Goal: Find specific page/section: Find specific page/section

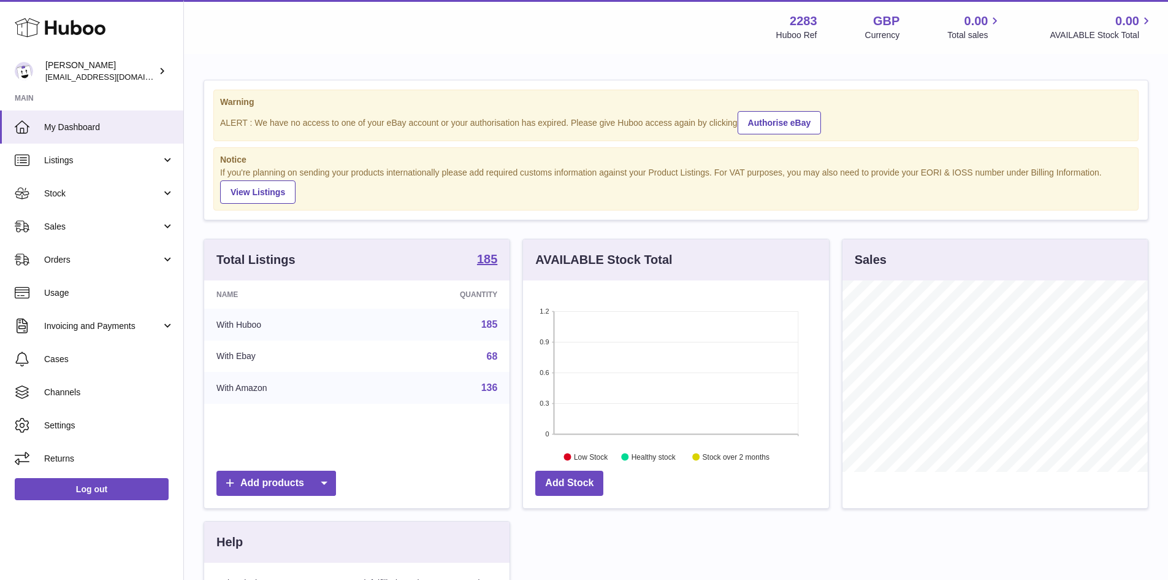
scroll to position [191, 306]
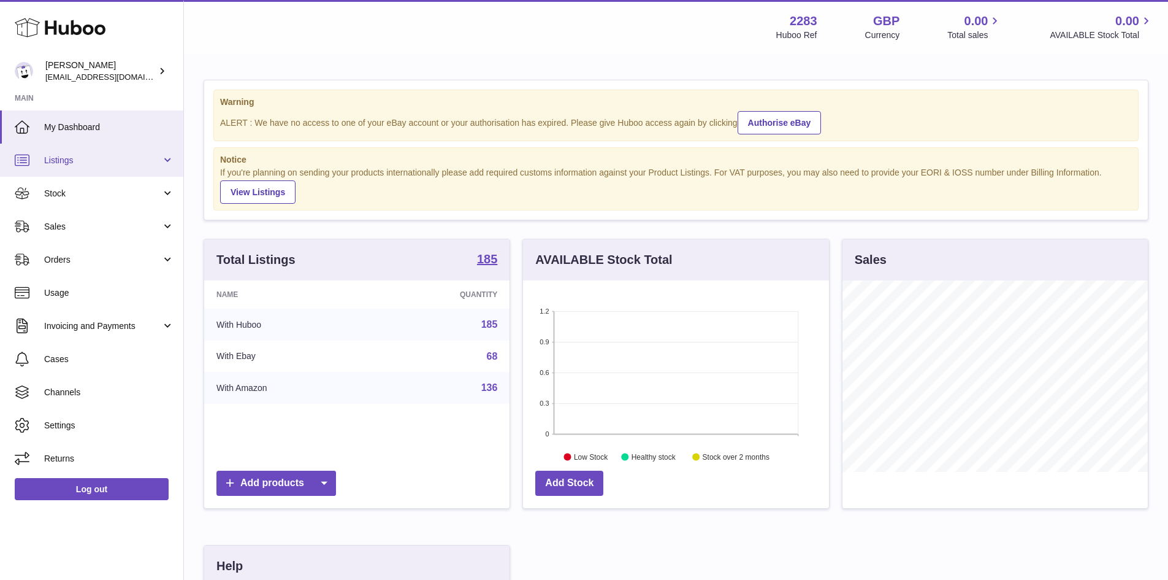
click at [107, 169] on link "Listings" at bounding box center [91, 159] width 183 height 33
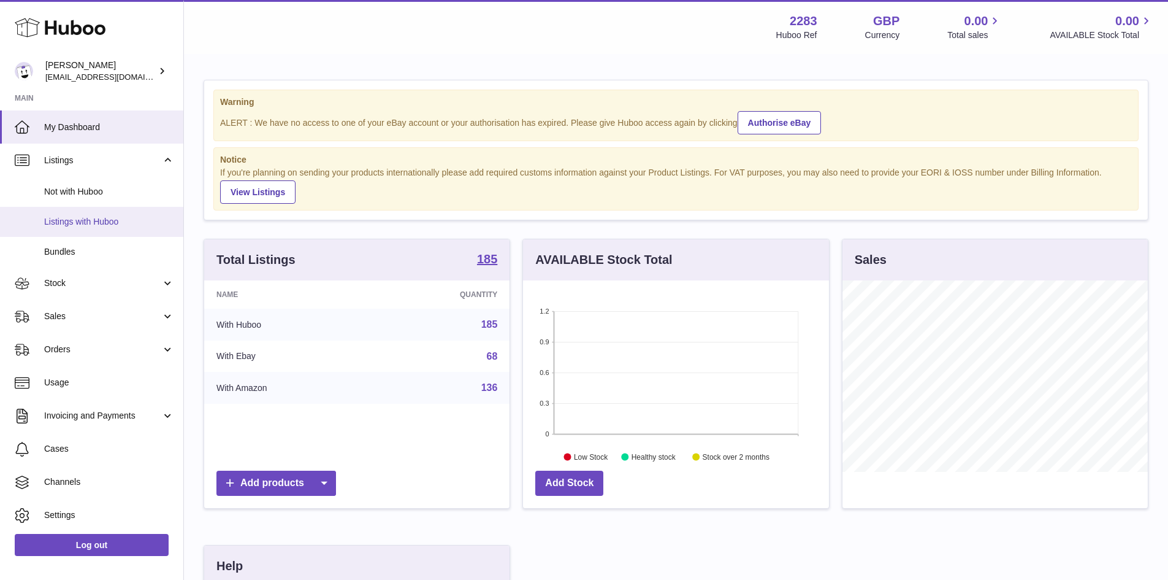
click at [115, 218] on span "Listings with Huboo" at bounding box center [109, 222] width 130 height 12
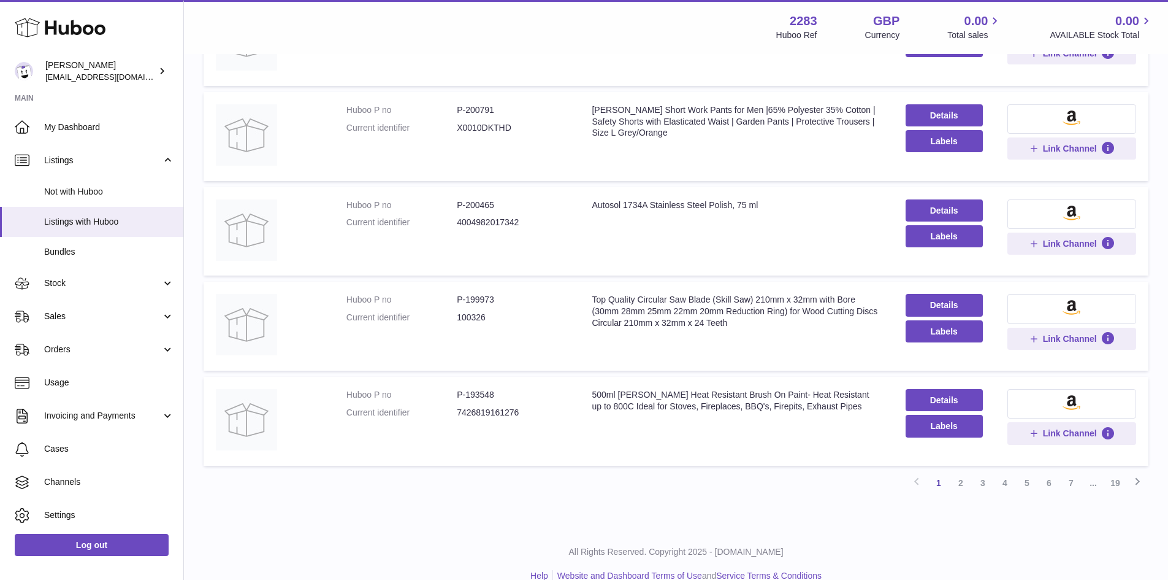
scroll to position [716, 0]
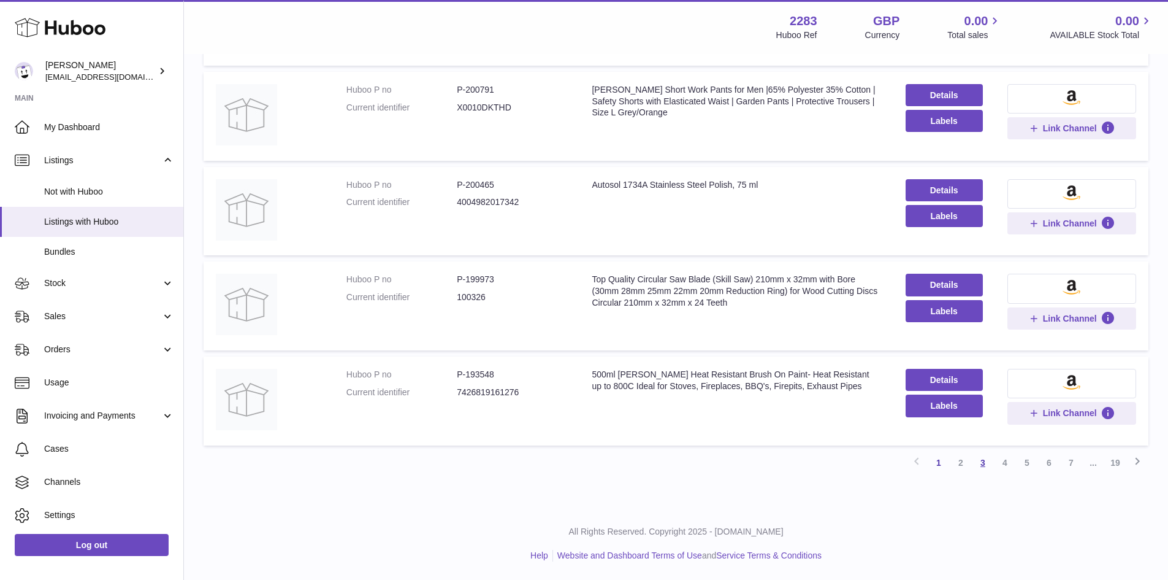
click at [978, 462] on link "3" at bounding box center [983, 462] width 22 height 22
